Goal: Check status: Check status

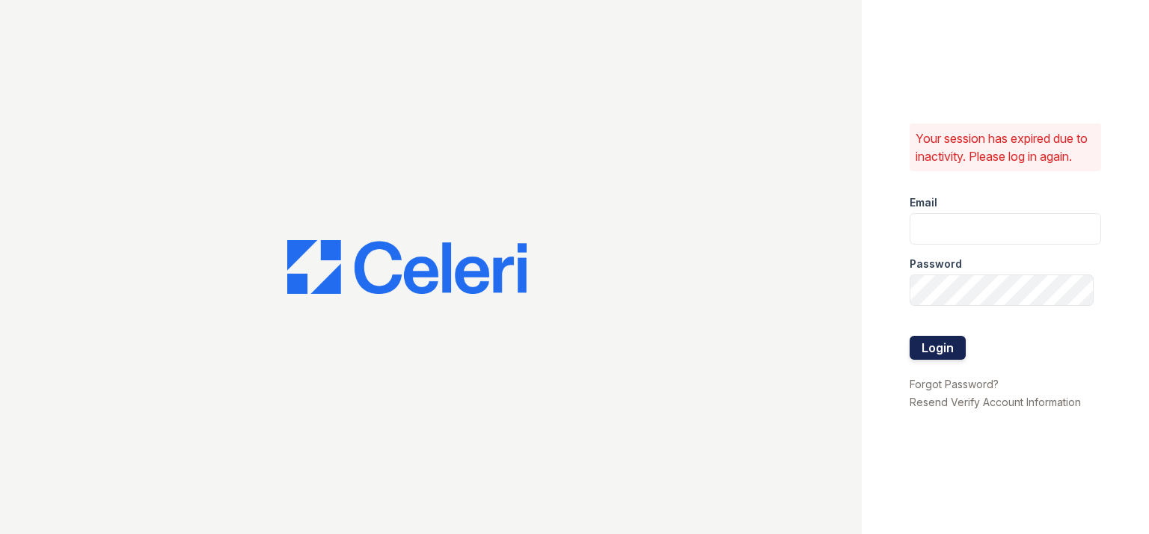
type input "[PERSON_NAME][EMAIL_ADDRESS][DOMAIN_NAME]"
click at [928, 349] on button "Login" at bounding box center [938, 348] width 56 height 24
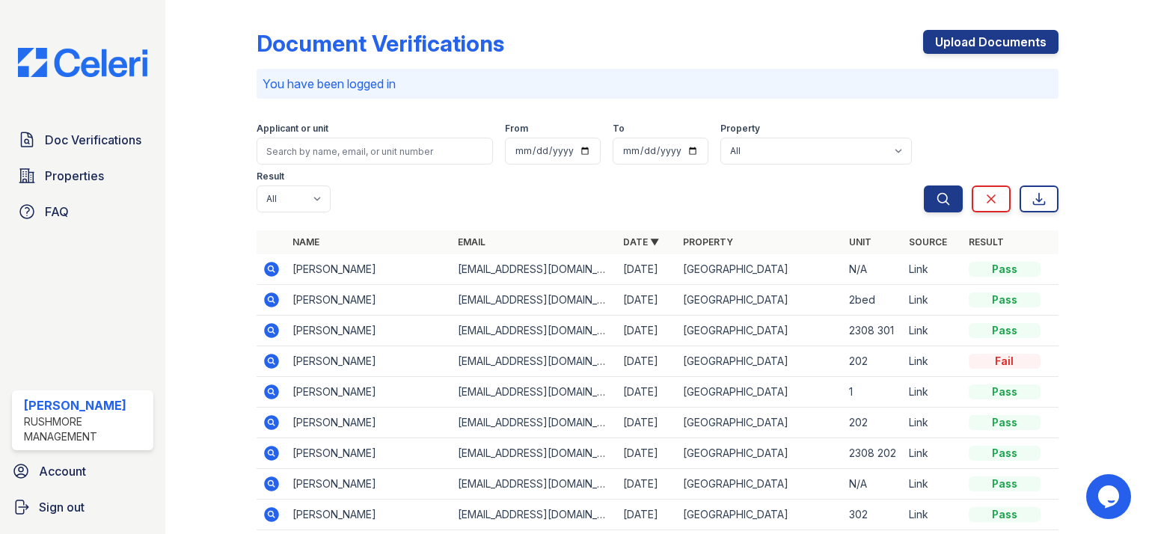
click at [267, 260] on icon at bounding box center [272, 269] width 18 height 18
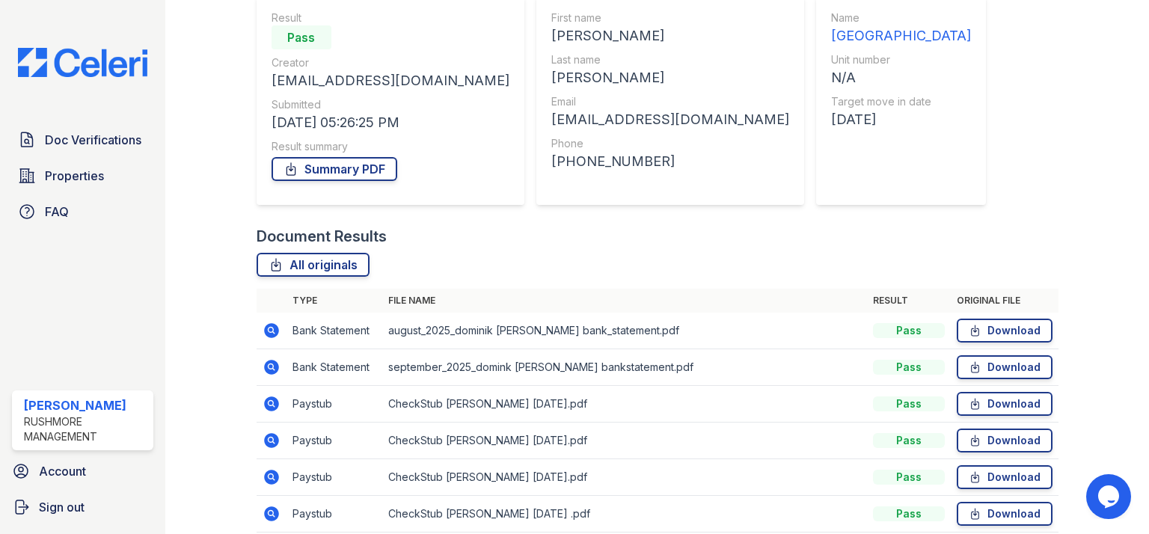
scroll to position [180, 0]
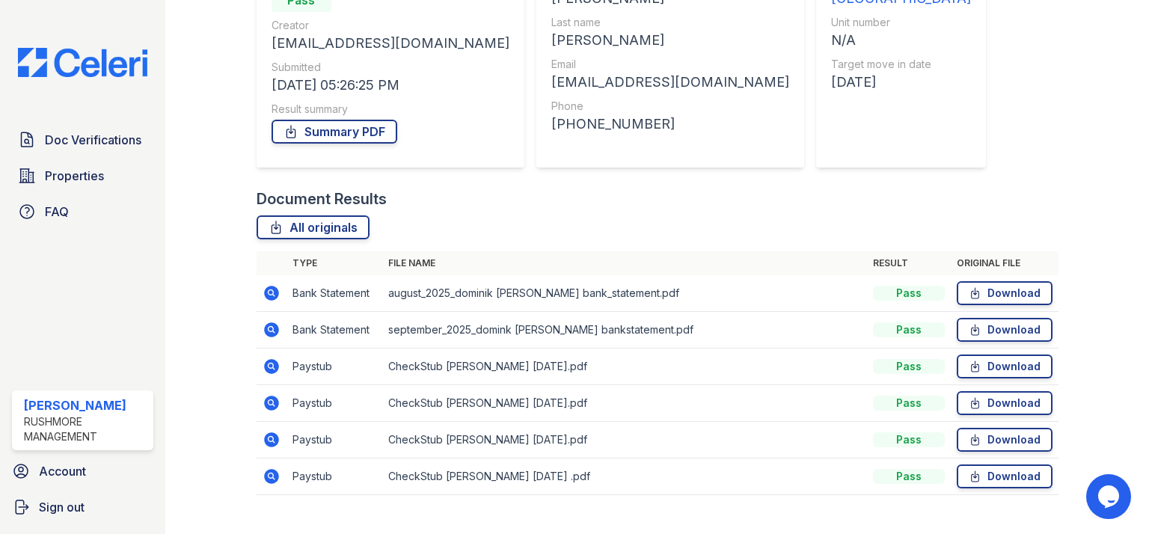
click at [268, 364] on icon at bounding box center [272, 367] width 18 height 18
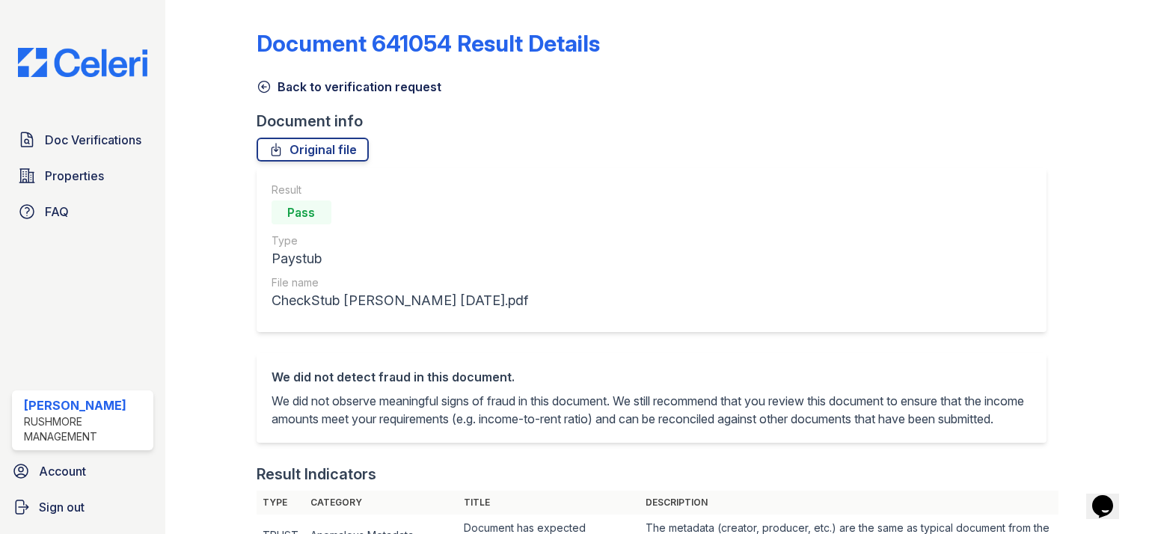
click at [261, 83] on icon at bounding box center [264, 86] width 15 height 15
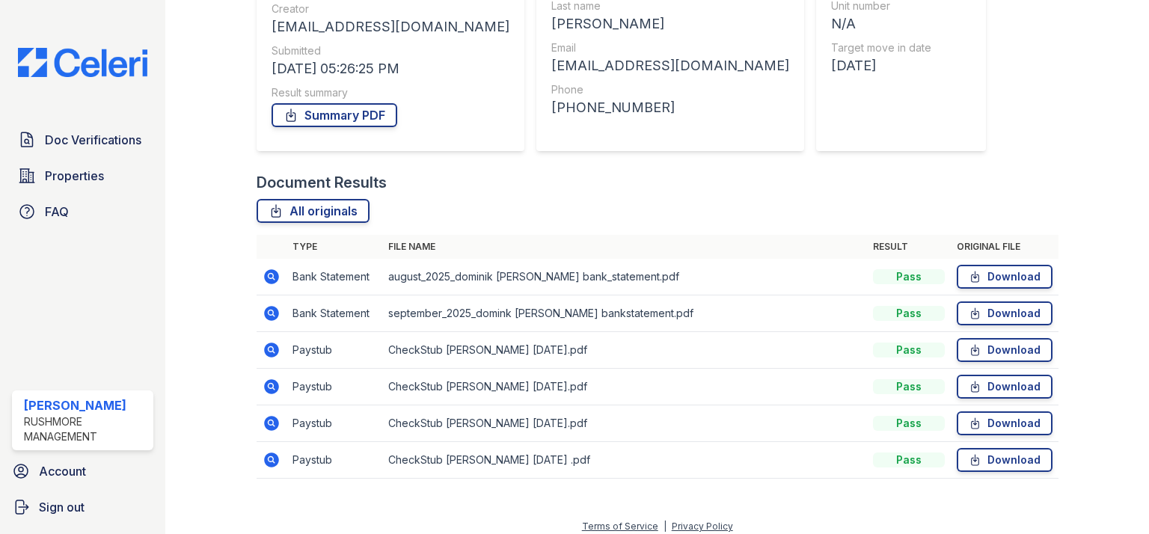
scroll to position [205, 0]
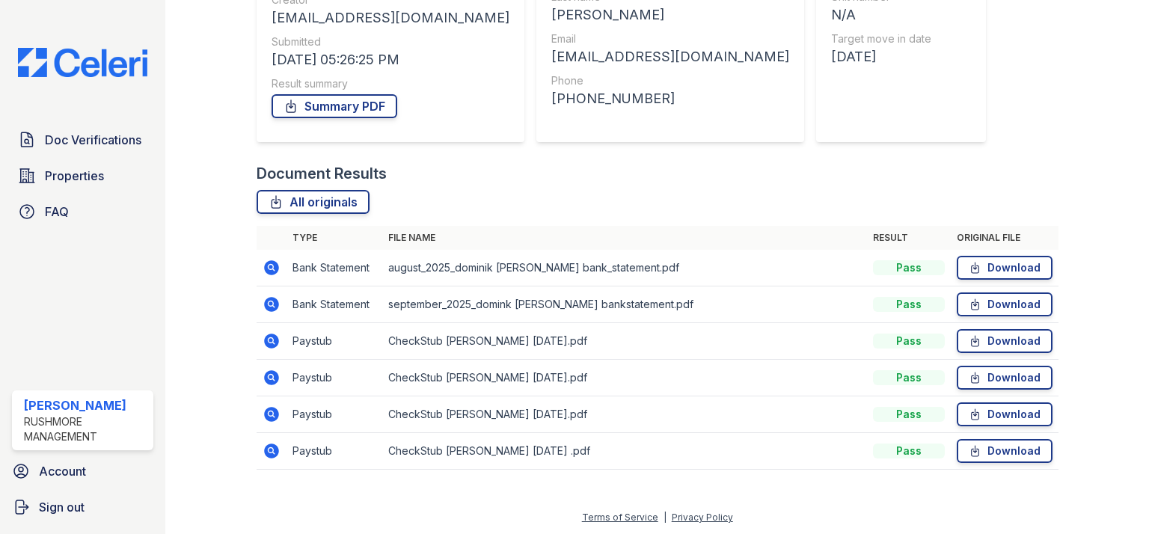
click at [272, 376] on icon at bounding box center [271, 377] width 4 height 4
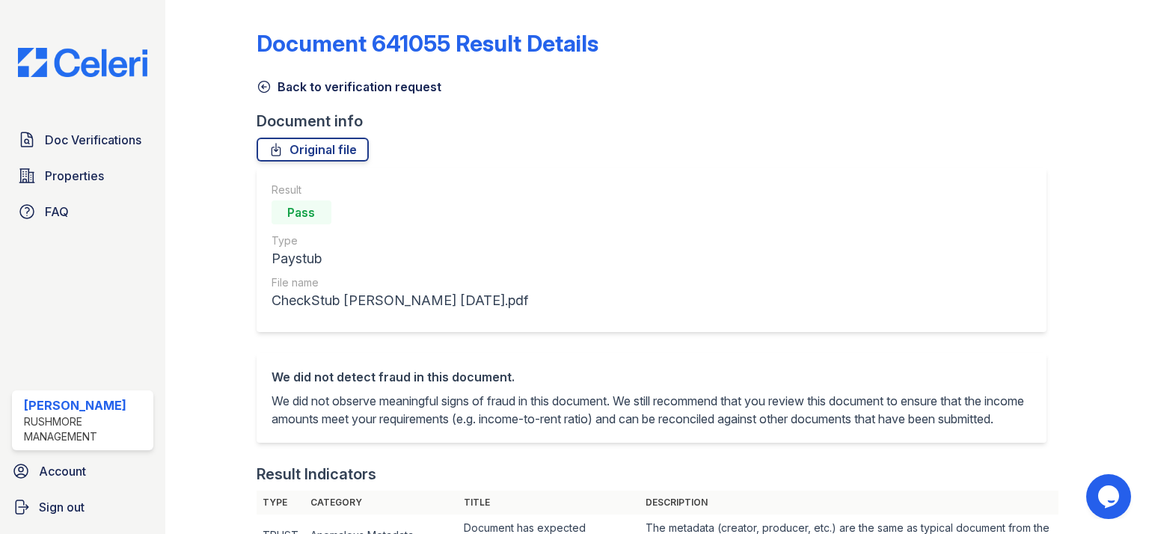
click at [263, 91] on icon at bounding box center [264, 86] width 15 height 15
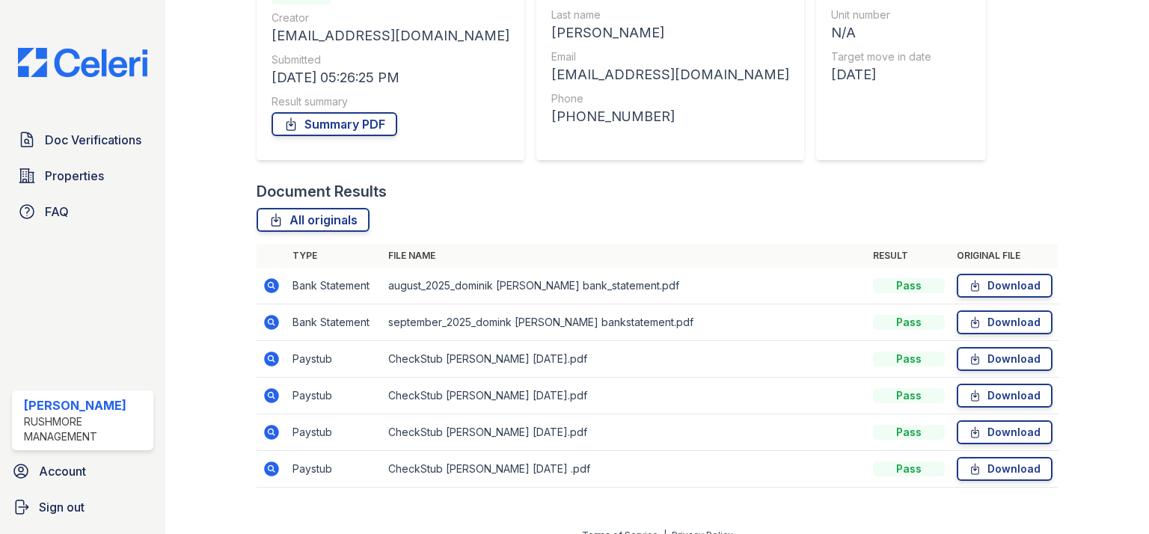
scroll to position [205, 0]
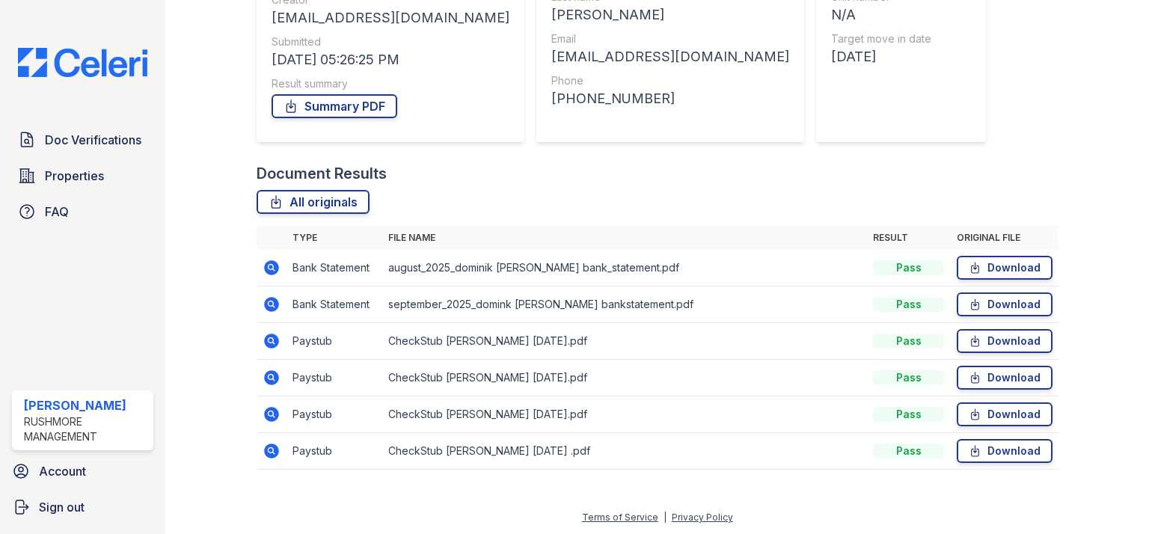
click at [272, 415] on icon at bounding box center [271, 414] width 15 height 15
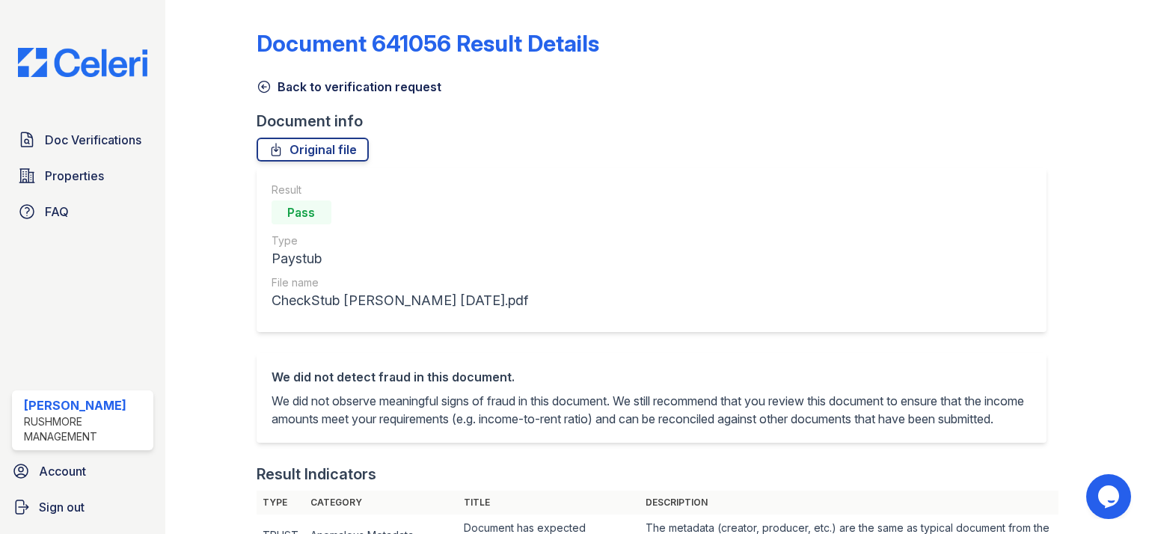
click at [261, 85] on icon at bounding box center [264, 86] width 15 height 15
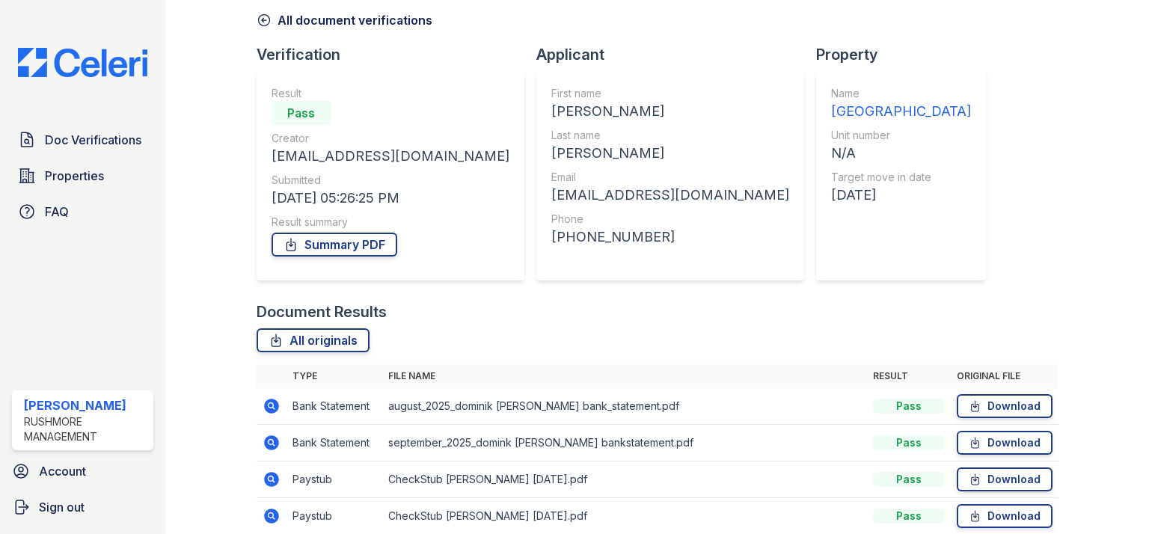
scroll to position [205, 0]
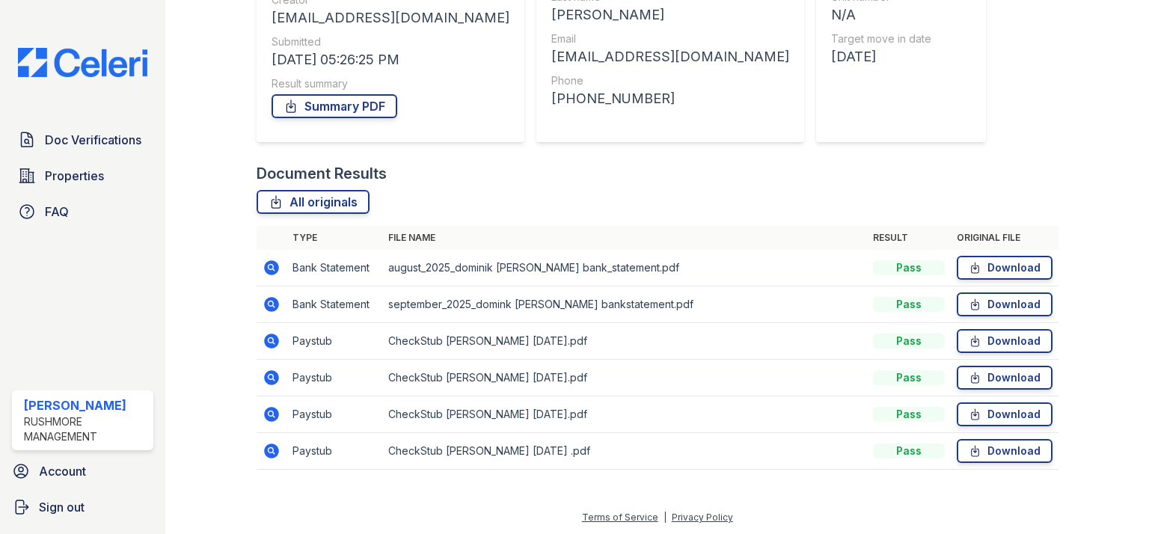
click at [269, 450] on icon at bounding box center [271, 450] width 4 height 4
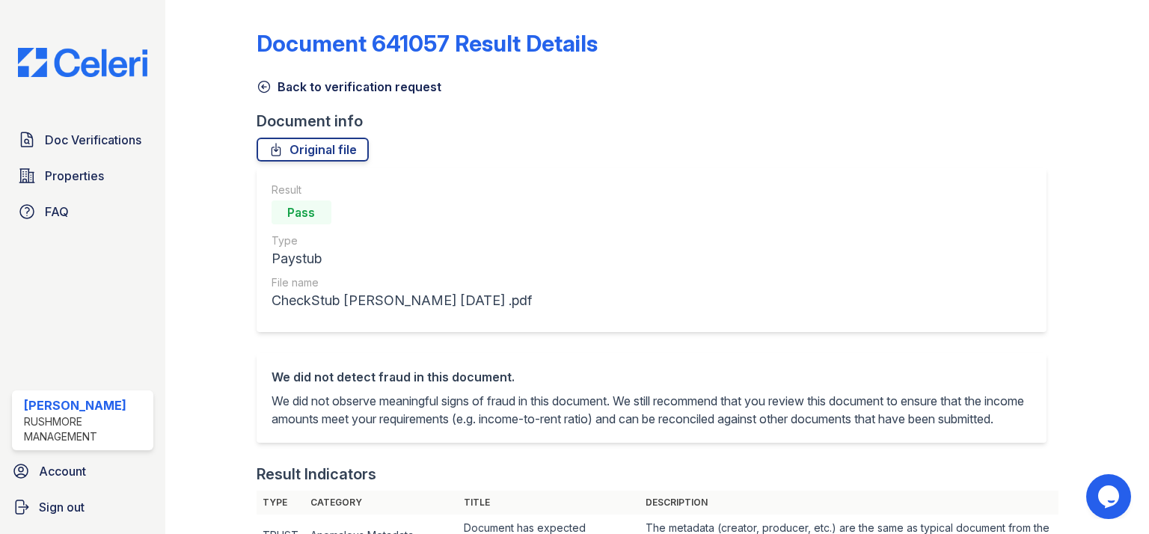
click at [268, 83] on icon at bounding box center [263, 87] width 11 height 11
